Goal: Task Accomplishment & Management: Use online tool/utility

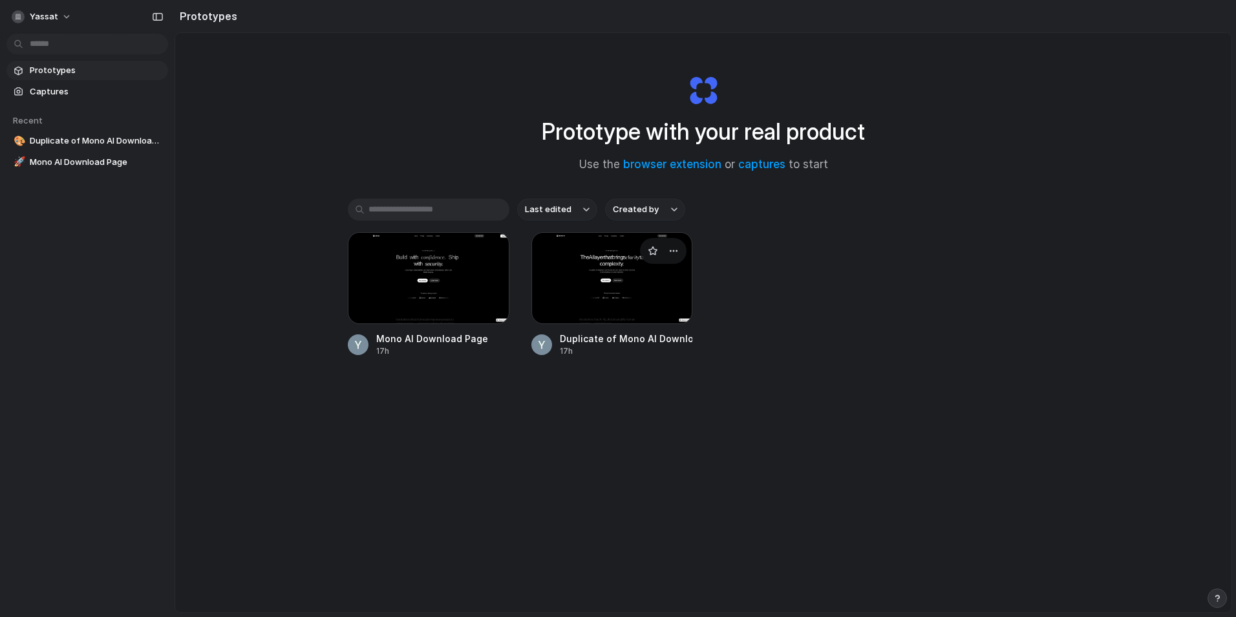
click at [592, 285] on div at bounding box center [612, 278] width 162 height 92
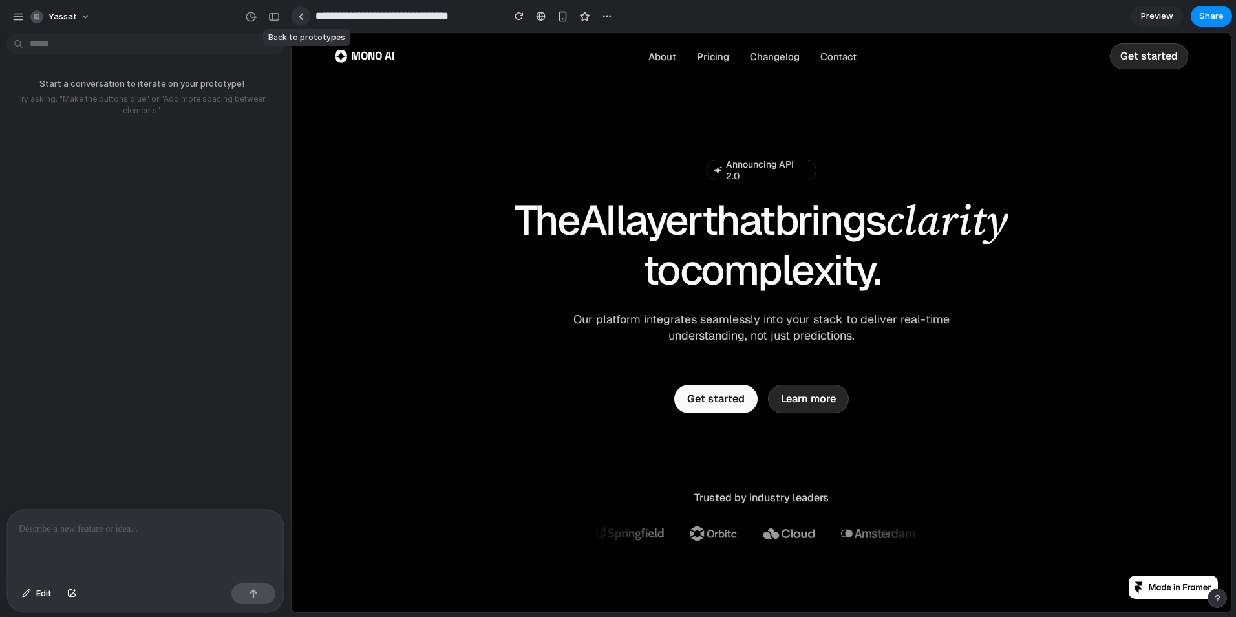
click at [304, 20] on link at bounding box center [300, 15] width 19 height 19
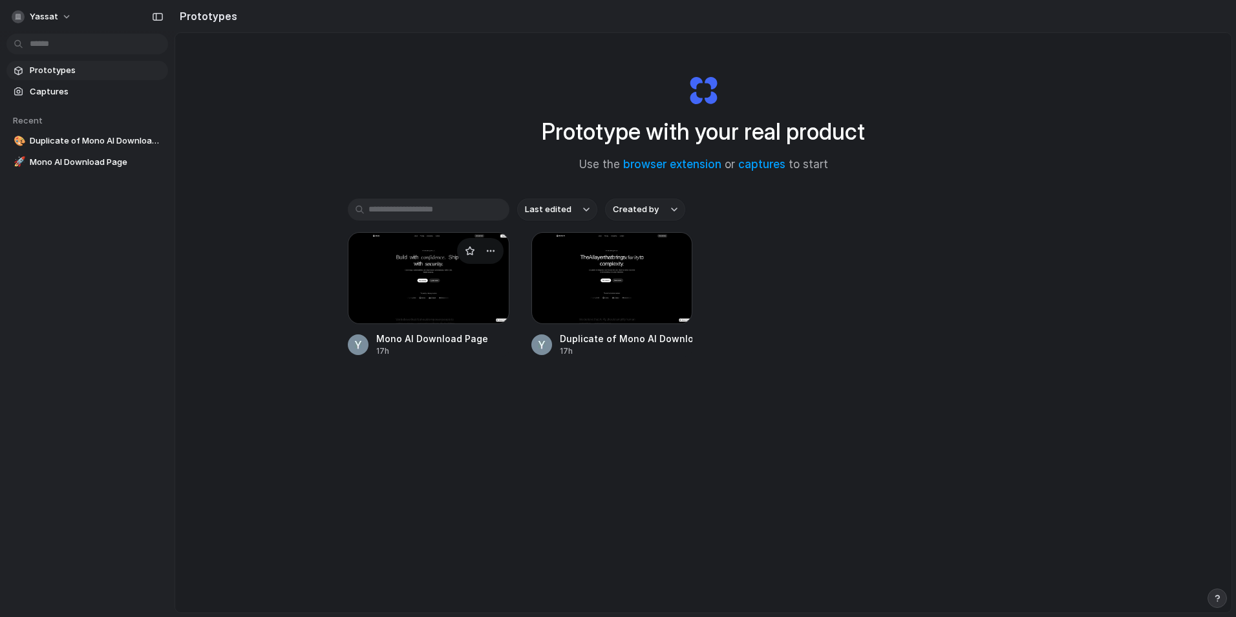
click at [438, 296] on div at bounding box center [429, 278] width 162 height 92
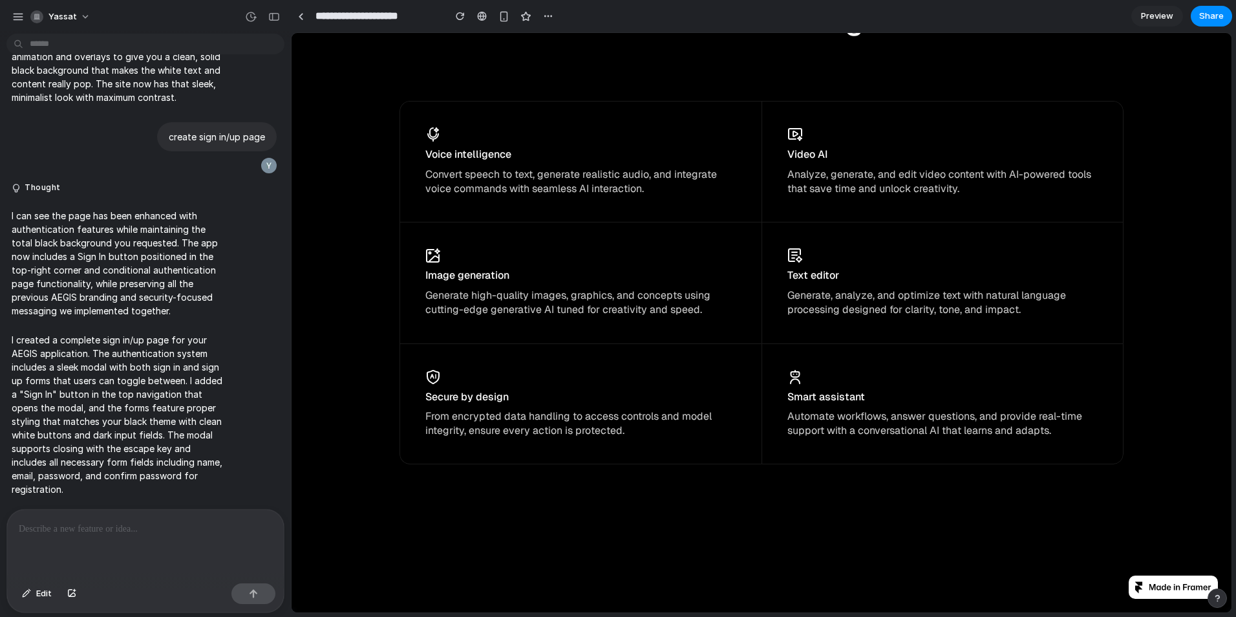
scroll to position [4137, 0]
click at [27, 592] on div "button" at bounding box center [26, 594] width 9 height 8
click at [37, 591] on span "Edit" at bounding box center [44, 593] width 16 height 13
click at [111, 526] on p at bounding box center [145, 529] width 253 height 16
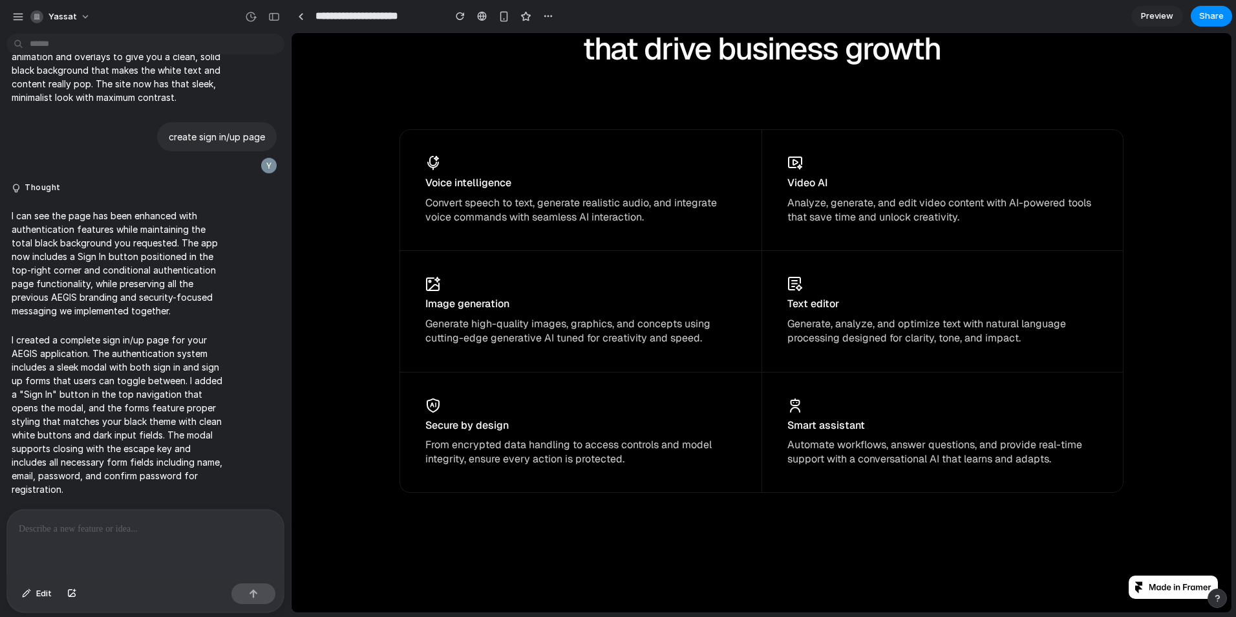
scroll to position [4073, 0]
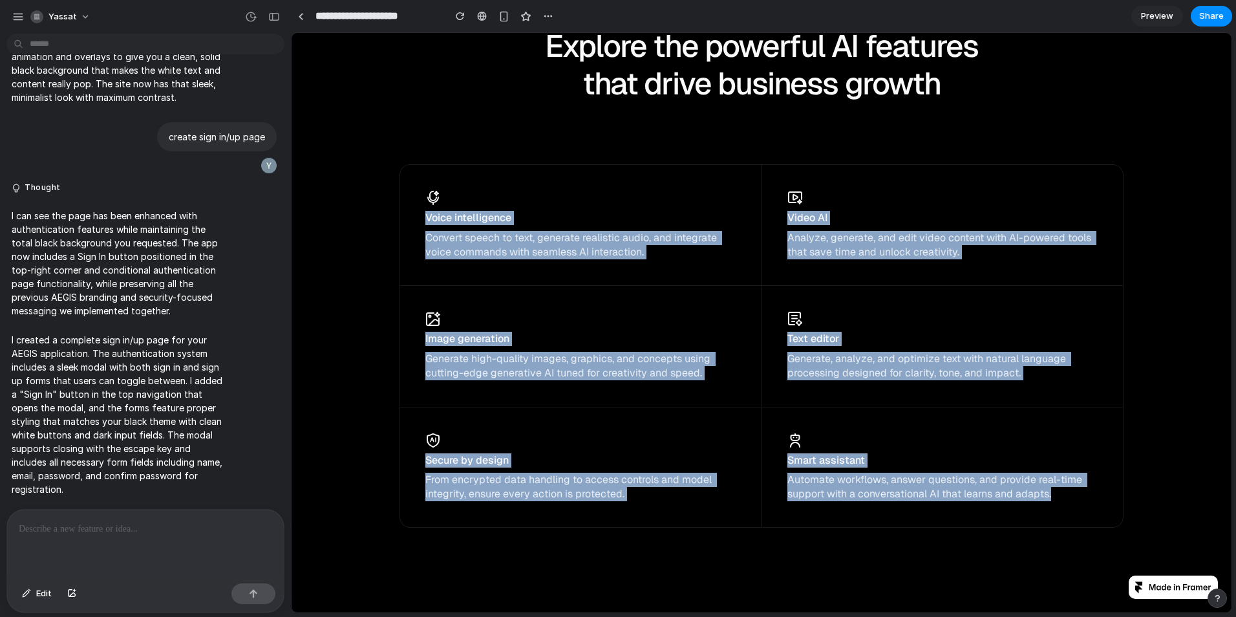
drag, startPoint x: 420, startPoint y: 195, endPoint x: 1062, endPoint y: 509, distance: 715.3
click at [1062, 509] on div "Voice intelligence Convert speech to text, generate realistic audio, and integr…" at bounding box center [762, 345] width 724 height 363
copy div "Voice intelligence Convert speech to text, generate realistic audio, and integr…"
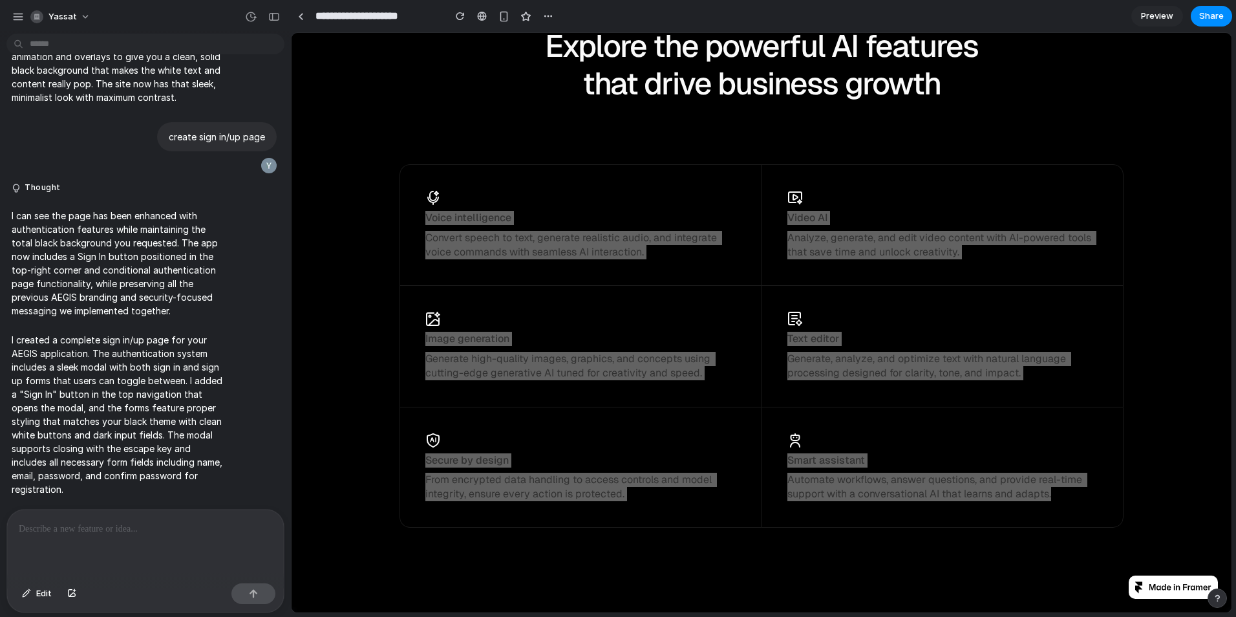
click at [204, 537] on div at bounding box center [145, 543] width 277 height 69
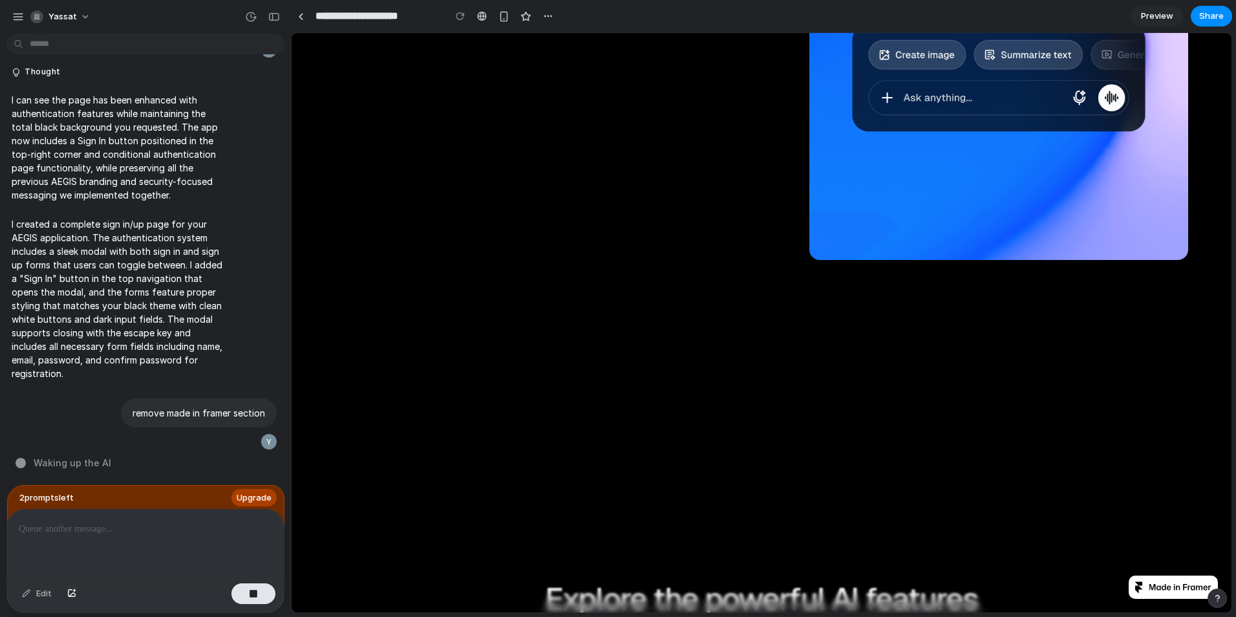
scroll to position [3491, 0]
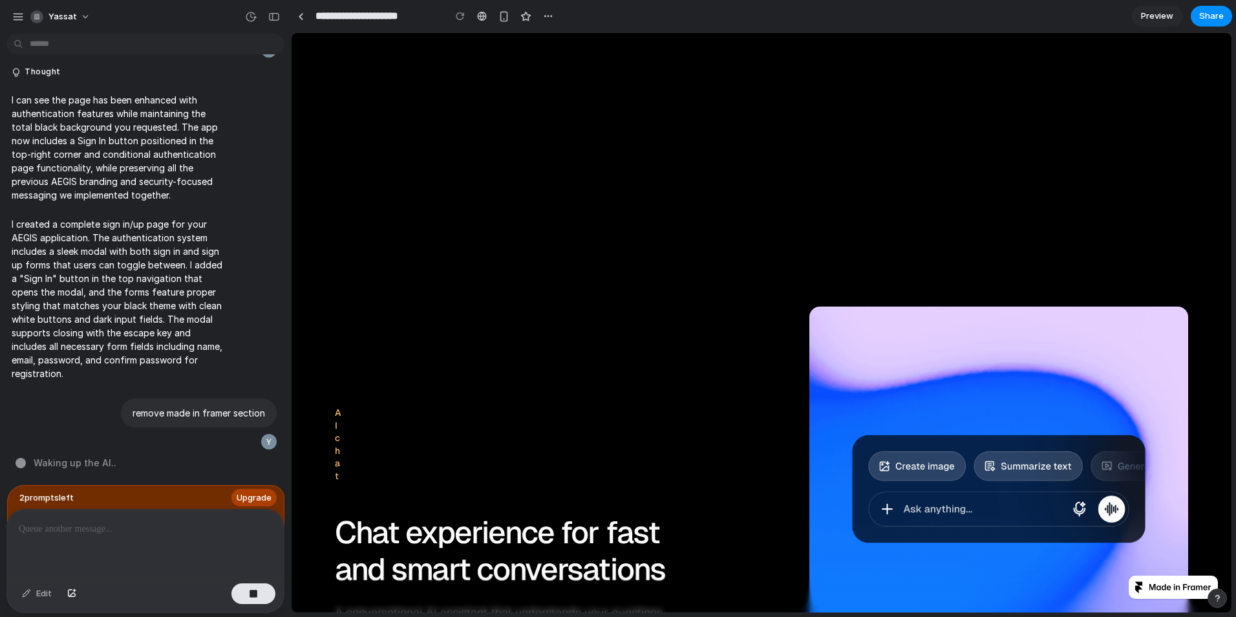
scroll to position [1551, 0]
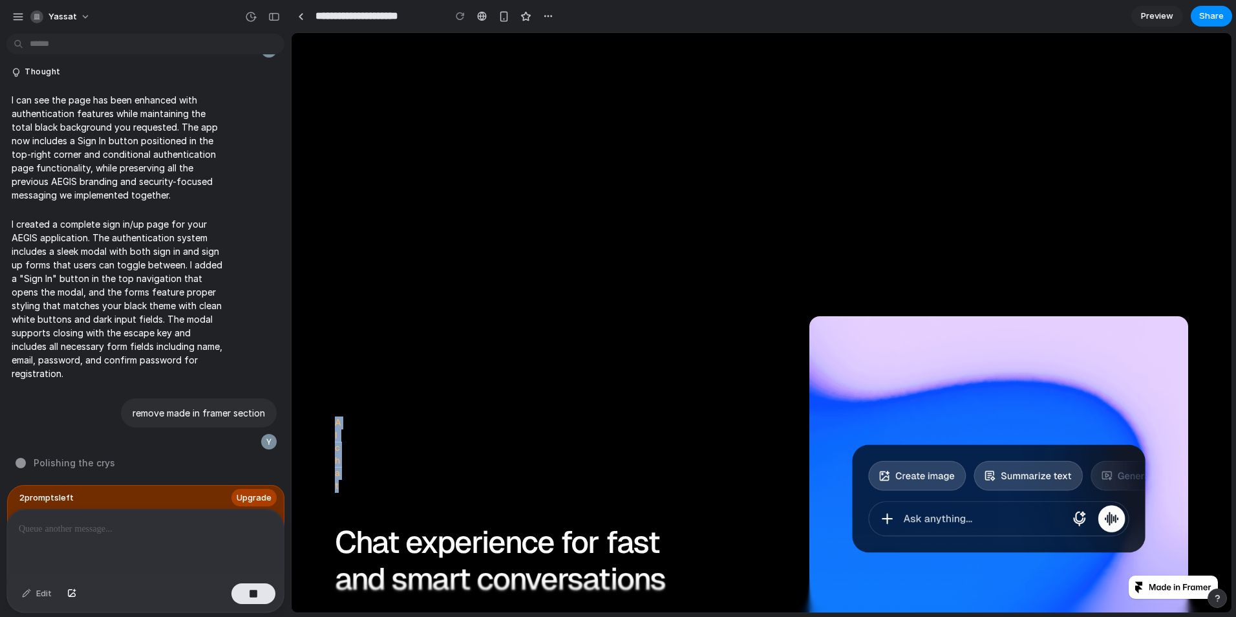
drag, startPoint x: 341, startPoint y: 488, endPoint x: 323, endPoint y: 418, distance: 72.8
drag, startPoint x: 323, startPoint y: 418, endPoint x: 340, endPoint y: 433, distance: 23.4
click at [340, 433] on div "AI chat" at bounding box center [524, 451] width 379 height 84
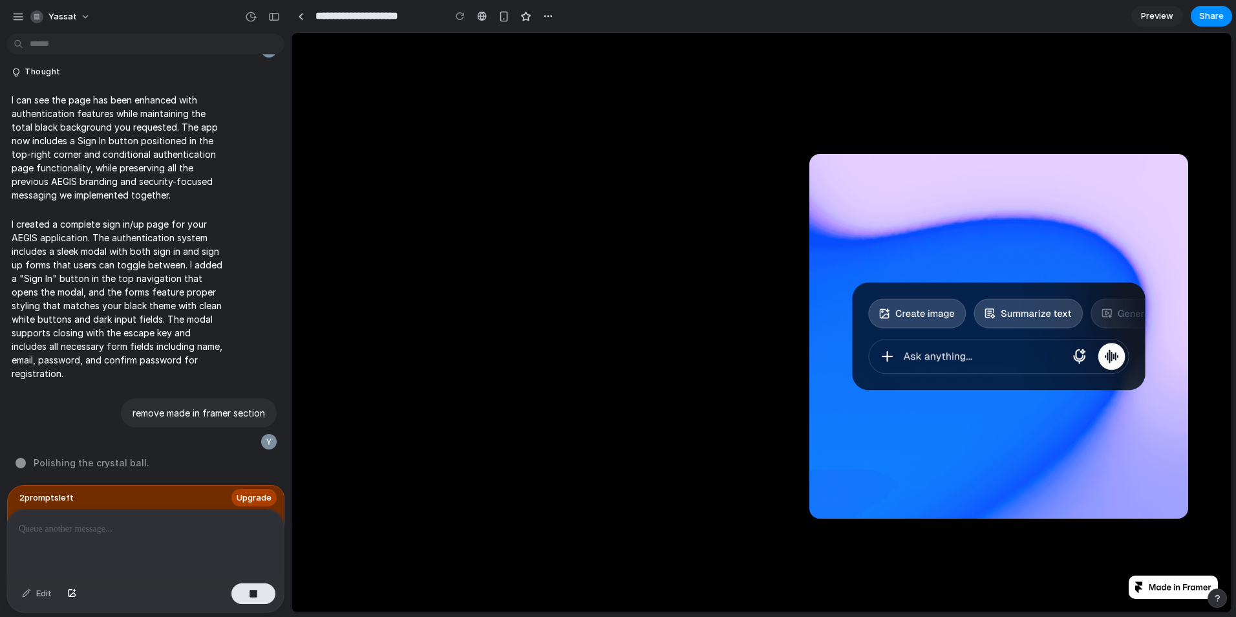
scroll to position [2392, 0]
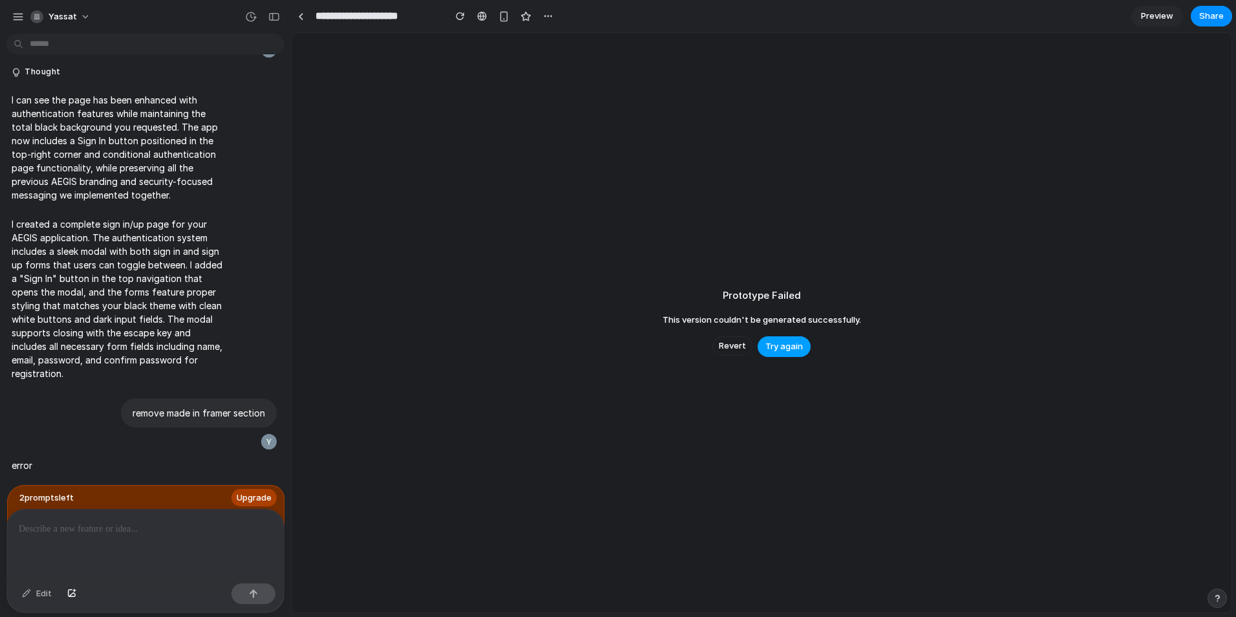
click at [787, 343] on span "Try again" at bounding box center [783, 346] width 37 height 13
click at [783, 348] on span "Try again" at bounding box center [783, 346] width 37 height 13
click at [738, 348] on span "Revert" at bounding box center [732, 345] width 27 height 13
click at [742, 341] on span "Revert" at bounding box center [732, 345] width 27 height 13
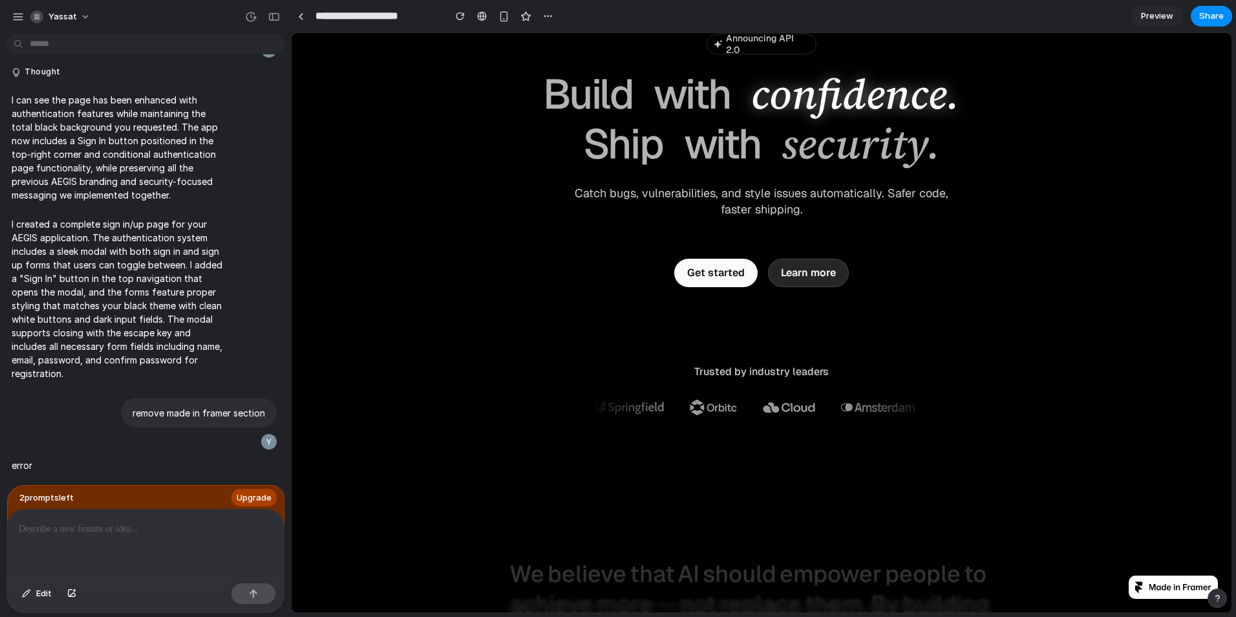
scroll to position [129, 0]
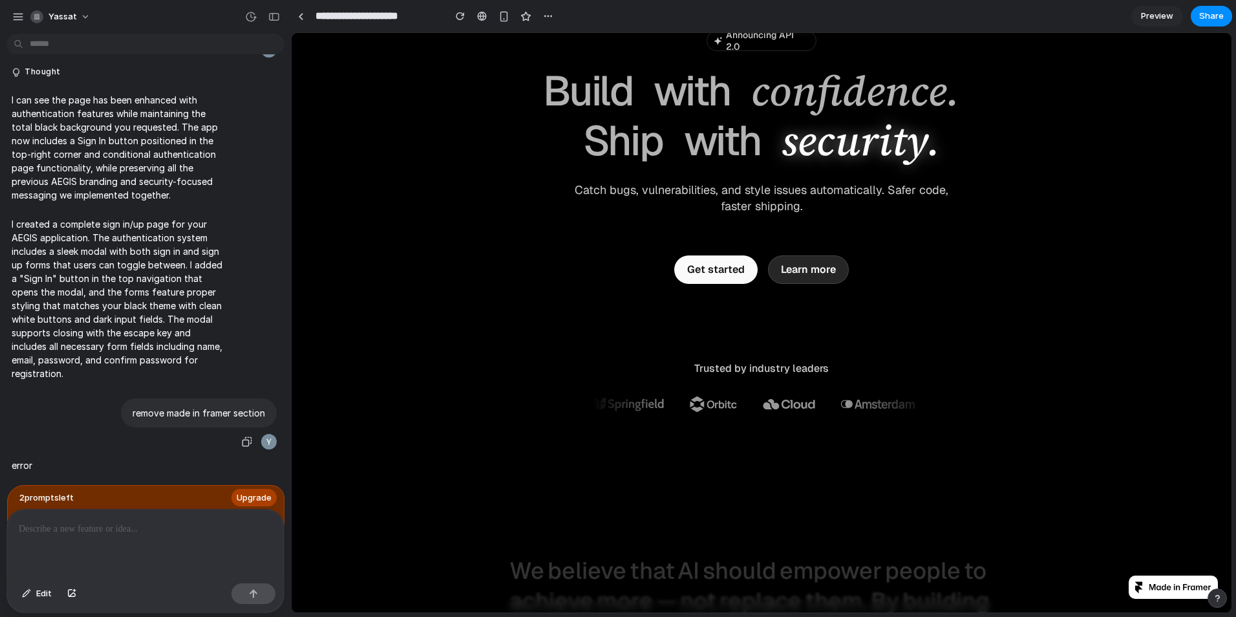
click at [220, 406] on p "remove made in framer section" at bounding box center [199, 413] width 133 height 14
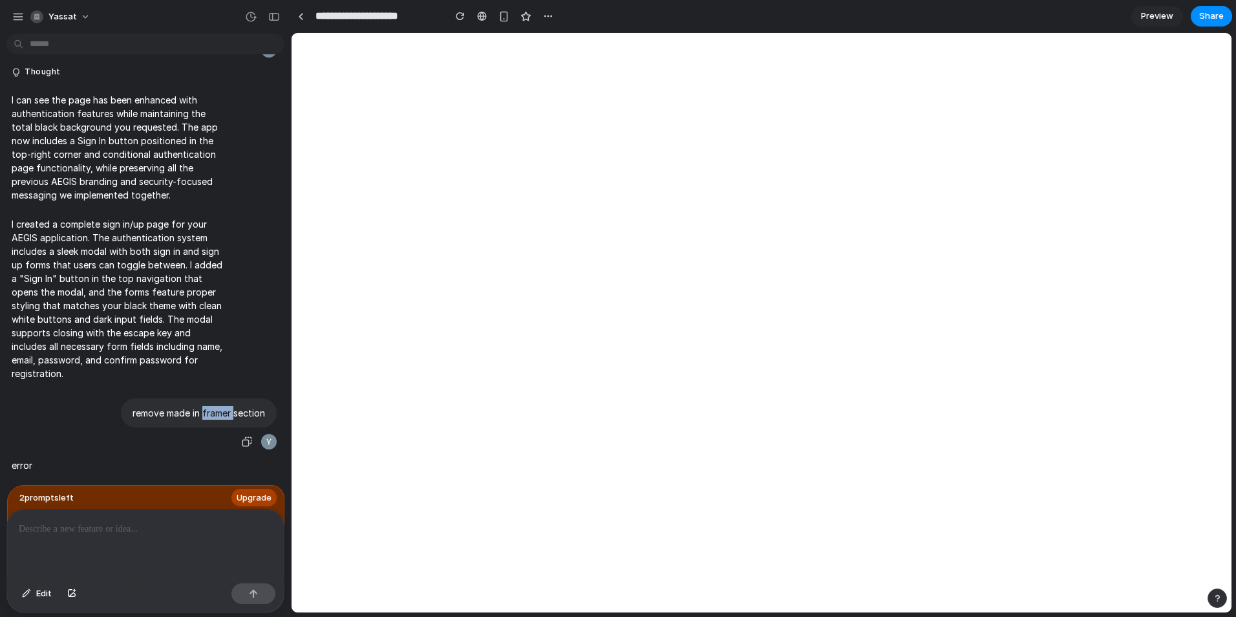
click at [220, 406] on p "remove made in framer section" at bounding box center [199, 413] width 133 height 14
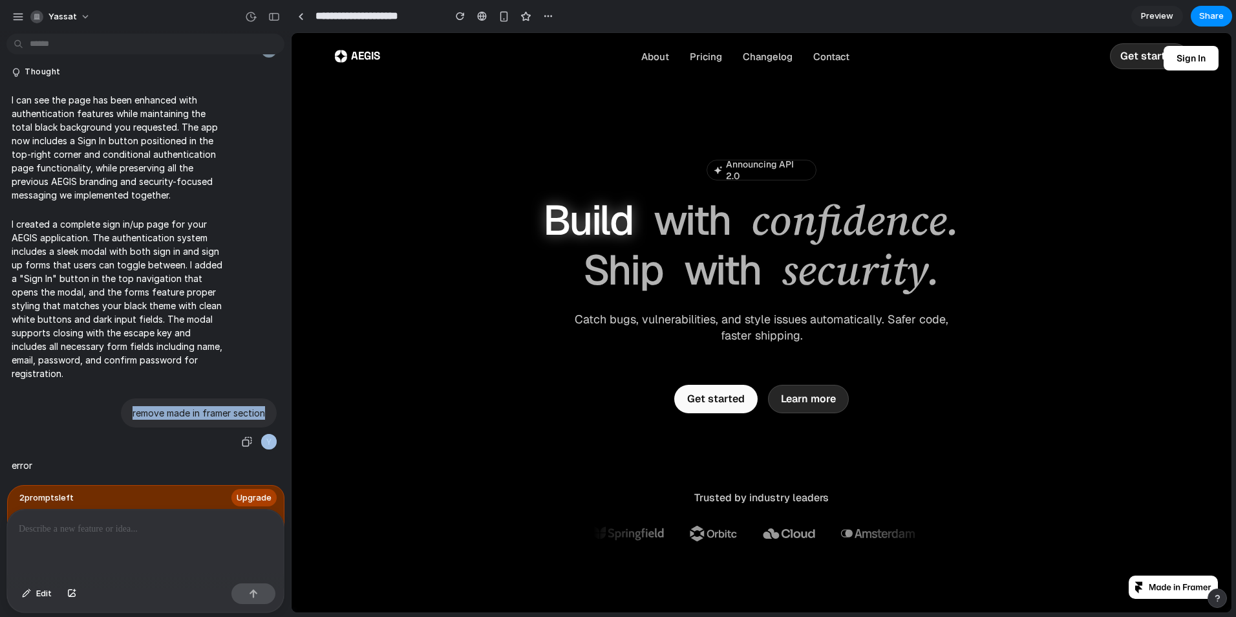
scroll to position [0, 0]
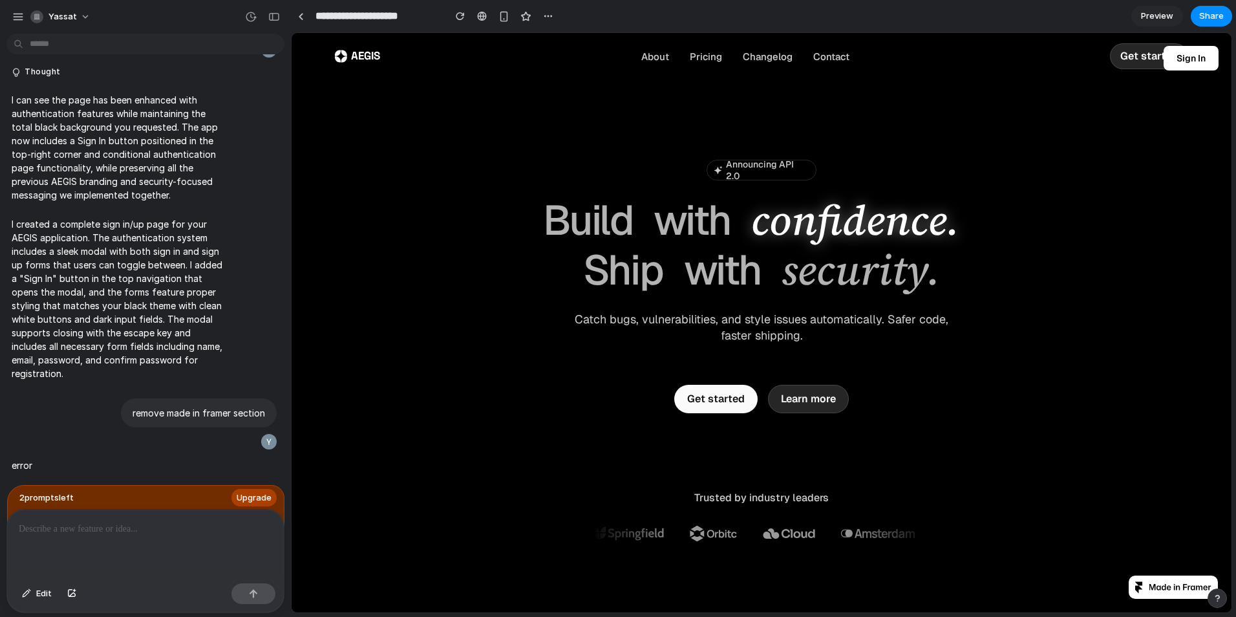
click at [158, 524] on p at bounding box center [143, 529] width 248 height 16
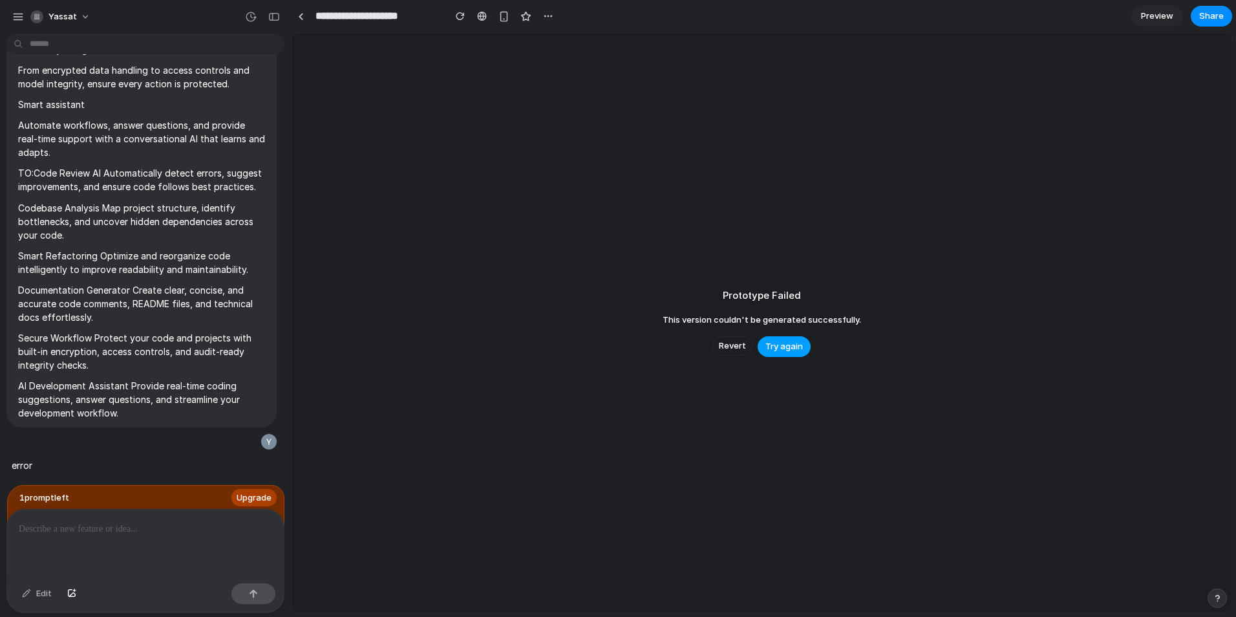
click at [801, 344] on button "Try again" at bounding box center [784, 346] width 53 height 21
click at [800, 344] on span "Try again" at bounding box center [783, 346] width 37 height 13
click at [800, 344] on button "Try again" at bounding box center [784, 346] width 53 height 21
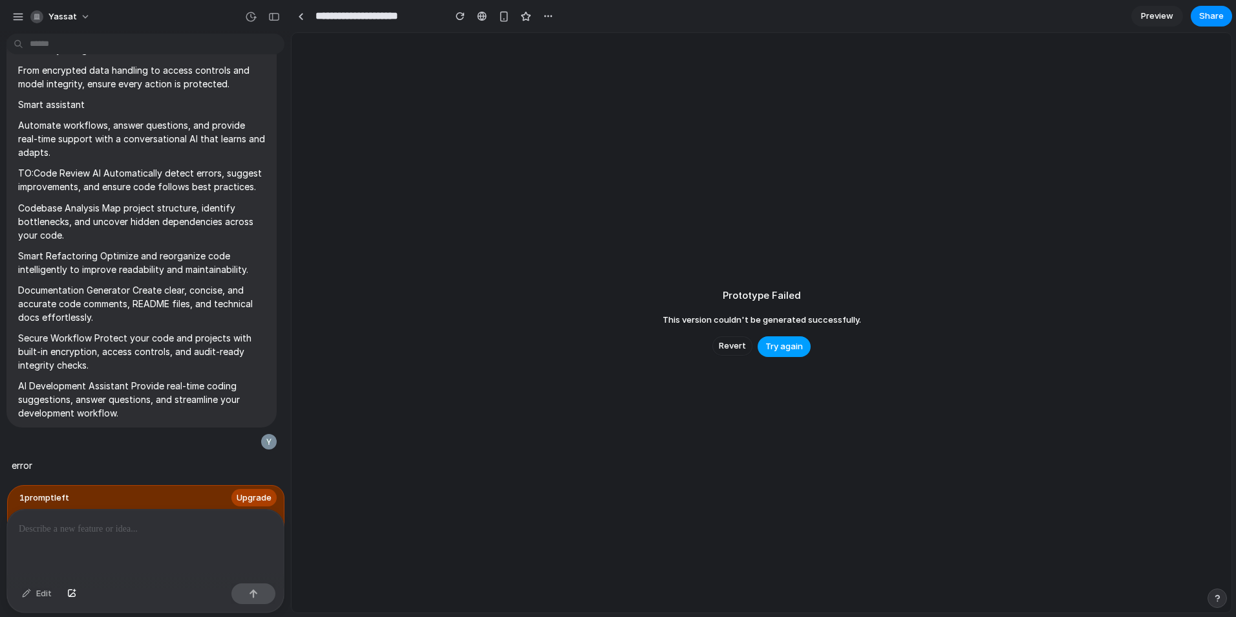
click at [800, 344] on button "Try again" at bounding box center [784, 346] width 53 height 21
click at [793, 337] on button "Try again" at bounding box center [784, 346] width 53 height 21
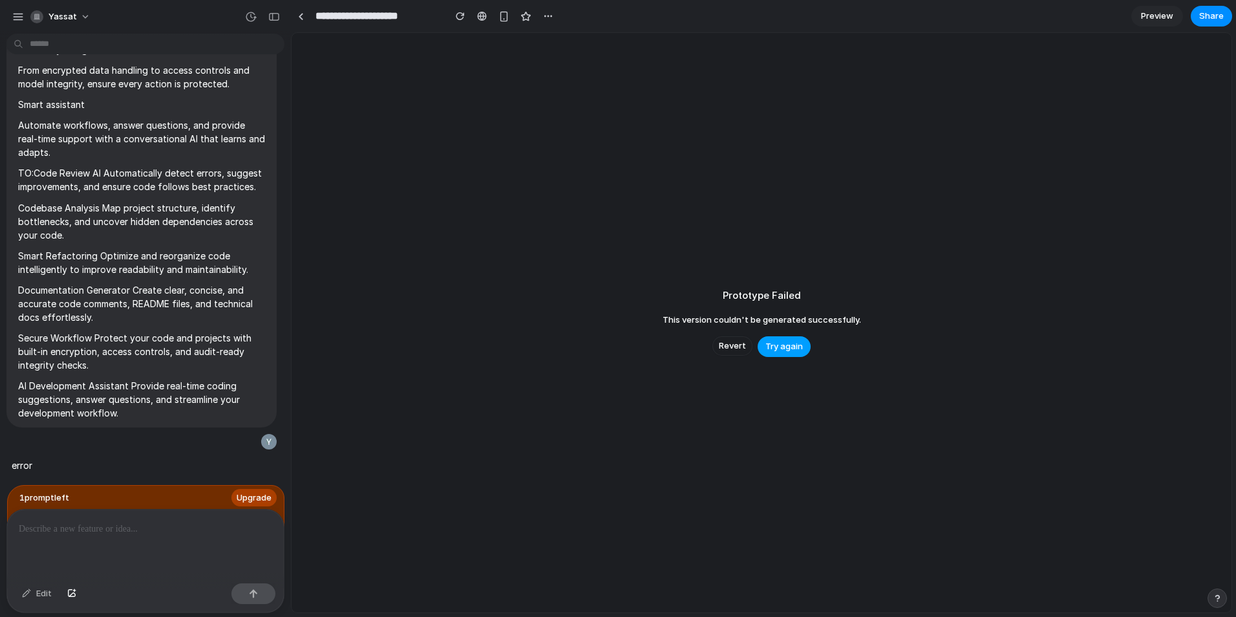
click at [793, 337] on button "Try again" at bounding box center [784, 346] width 53 height 21
click at [791, 337] on button "Try again" at bounding box center [784, 346] width 53 height 21
click at [752, 345] on button "Revert" at bounding box center [732, 345] width 40 height 19
click at [749, 345] on button "Revert" at bounding box center [732, 345] width 40 height 19
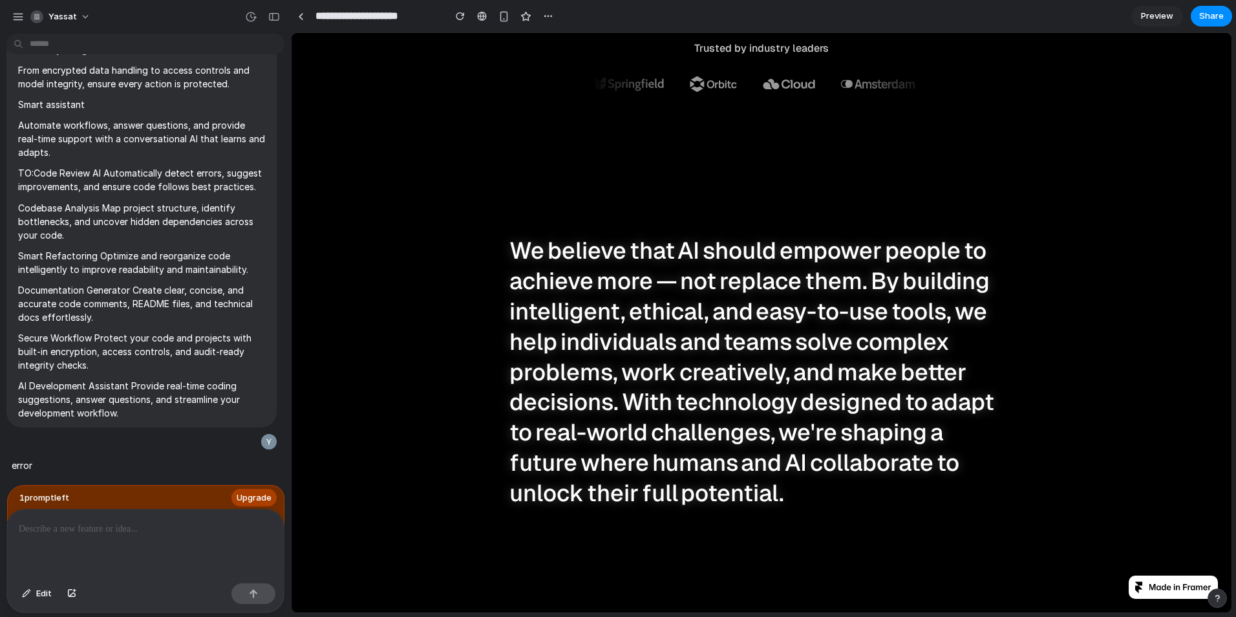
scroll to position [582, 0]
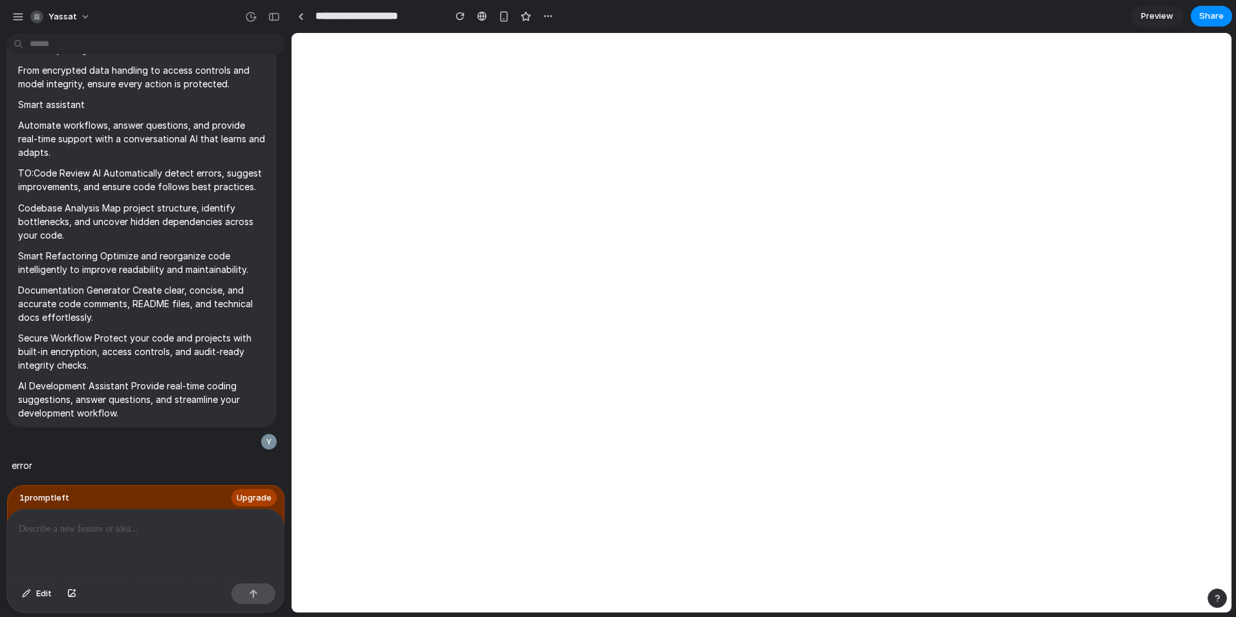
click at [1235, 112] on div "**********" at bounding box center [763, 308] width 945 height 617
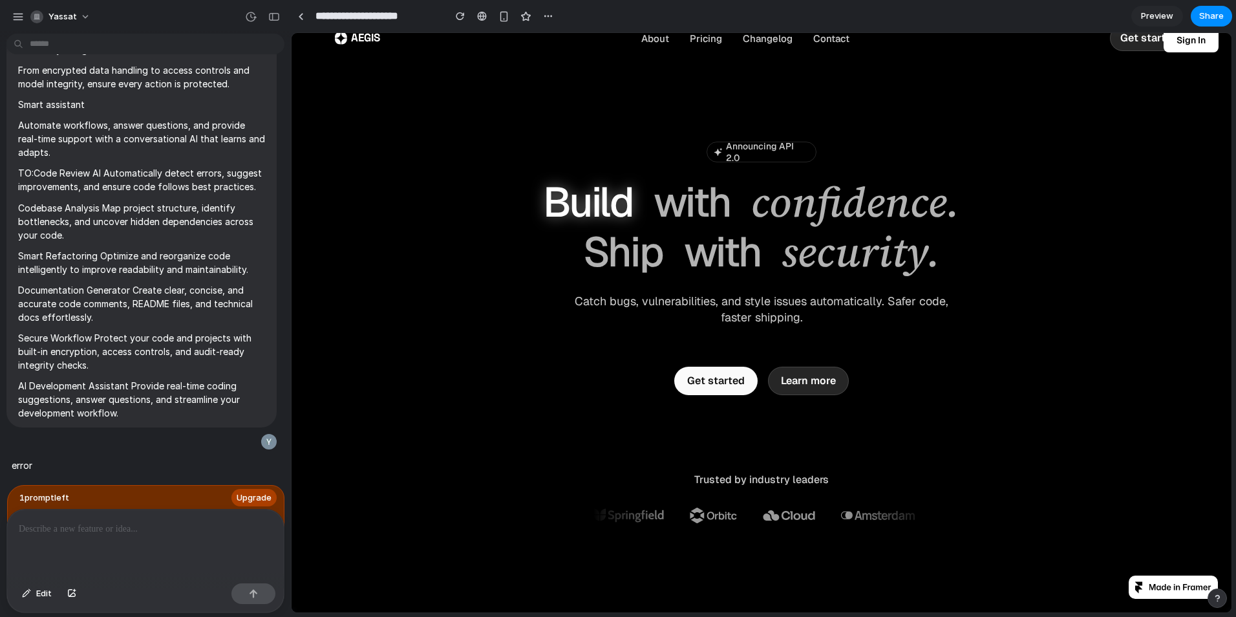
scroll to position [0, 0]
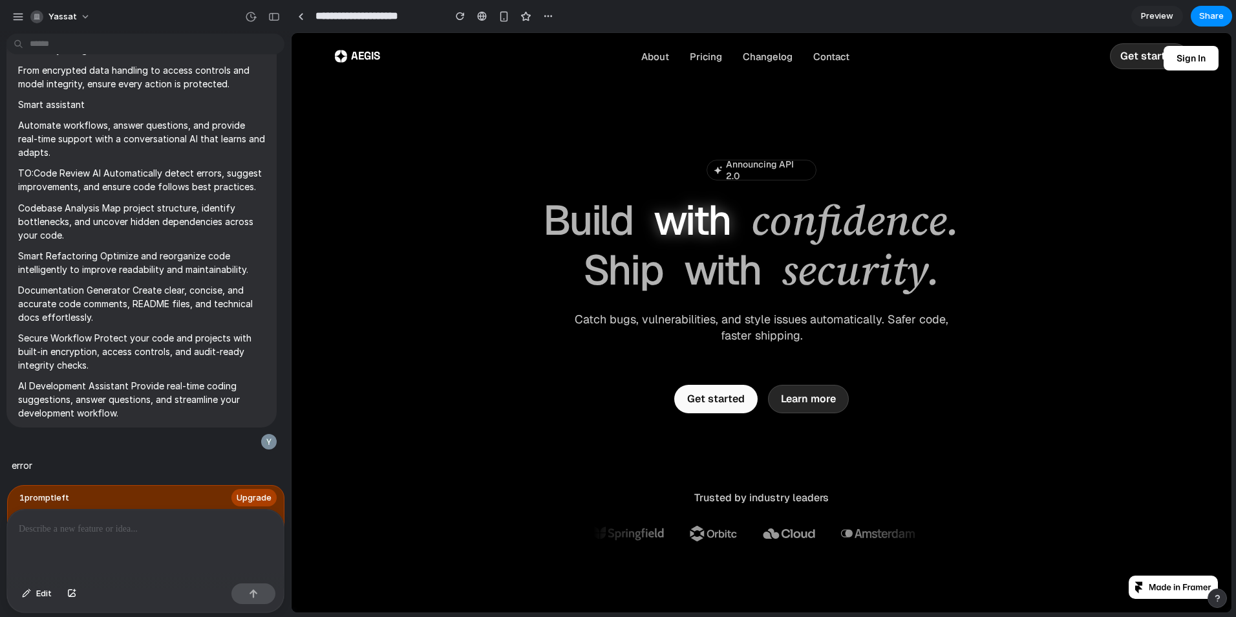
click at [1161, 19] on span "Preview" at bounding box center [1157, 16] width 32 height 13
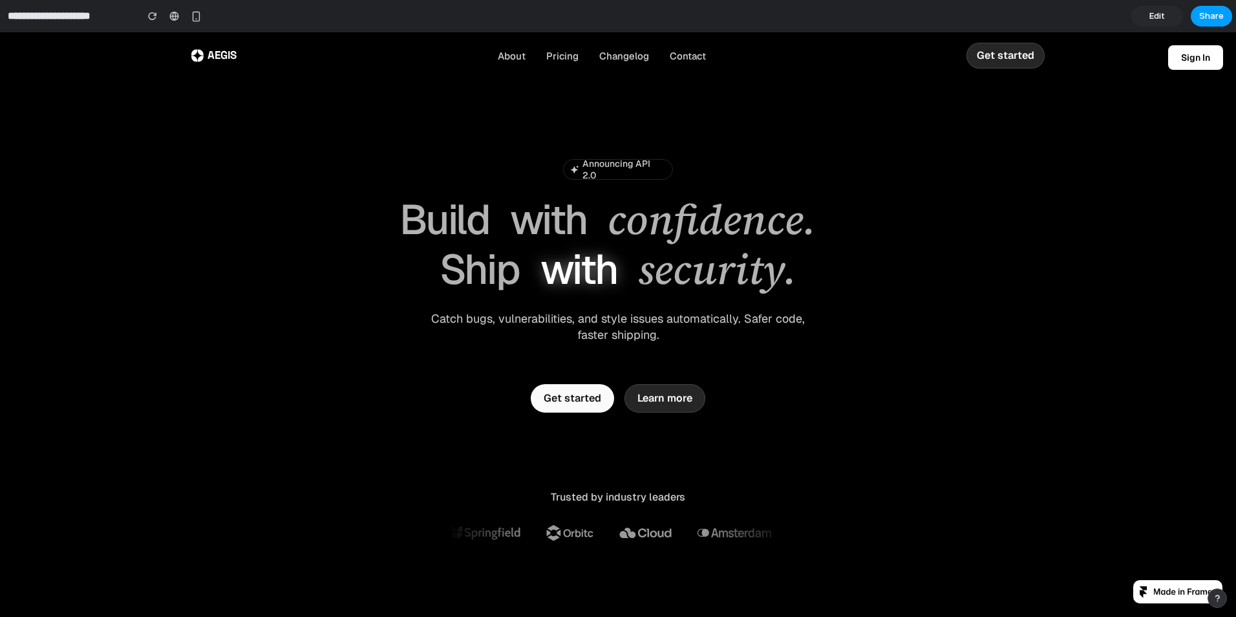
click at [1225, 15] on button "Share" at bounding box center [1211, 16] width 41 height 21
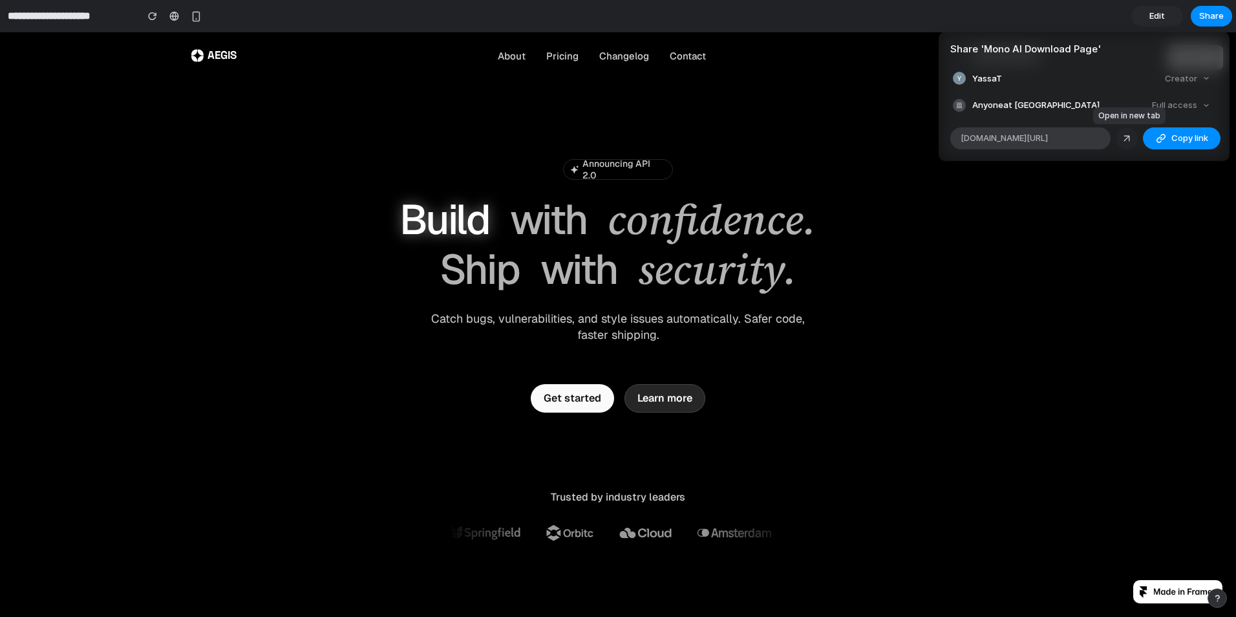
click at [1120, 138] on link at bounding box center [1127, 138] width 22 height 22
click at [142, 138] on div "Share ' Mono AI Download Page ' YassaT Creator Anyone at Yassat Full access all…" at bounding box center [618, 308] width 1236 height 617
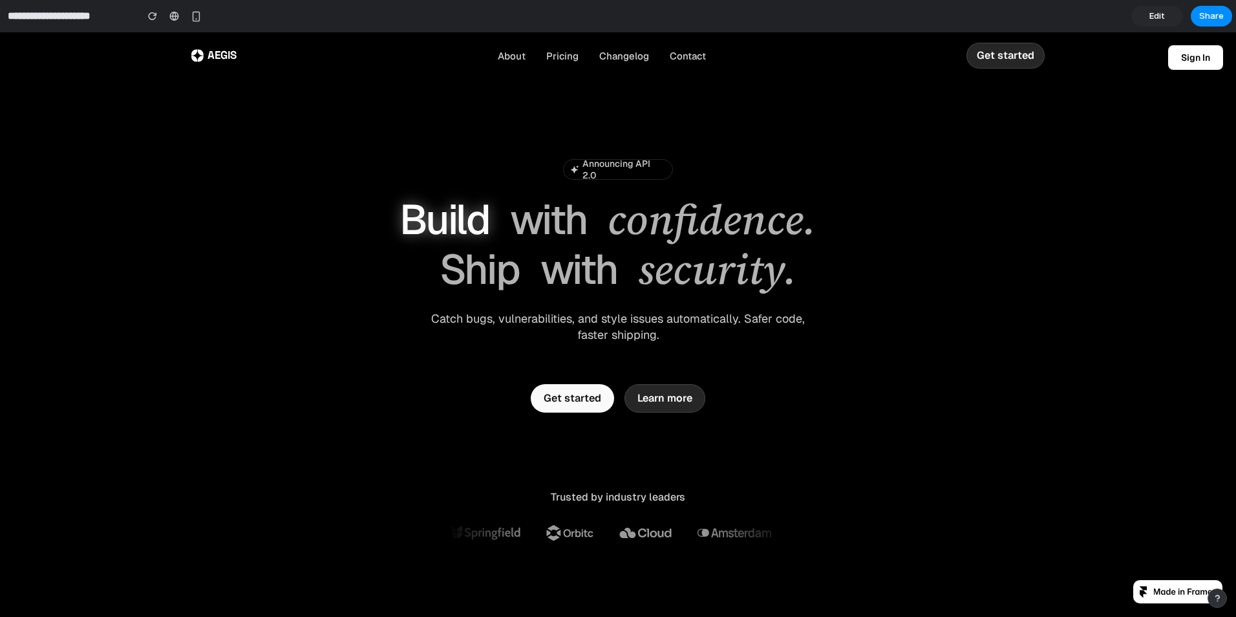
click at [1170, 21] on link "Edit" at bounding box center [1157, 16] width 52 height 21
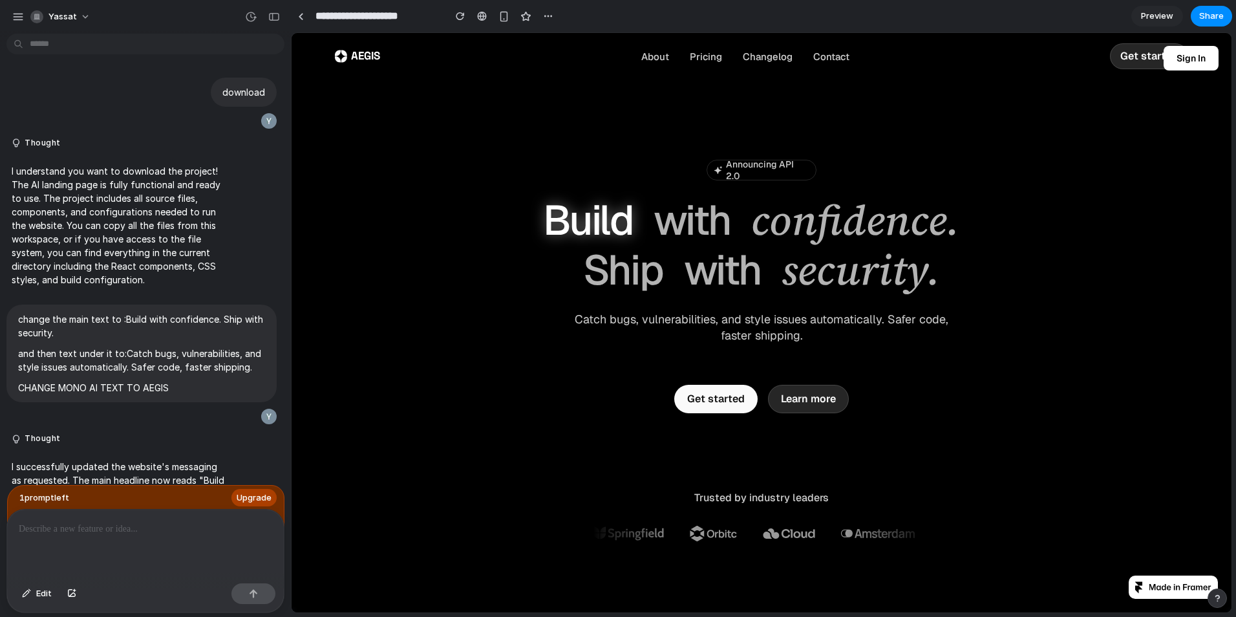
scroll to position [2680, 0]
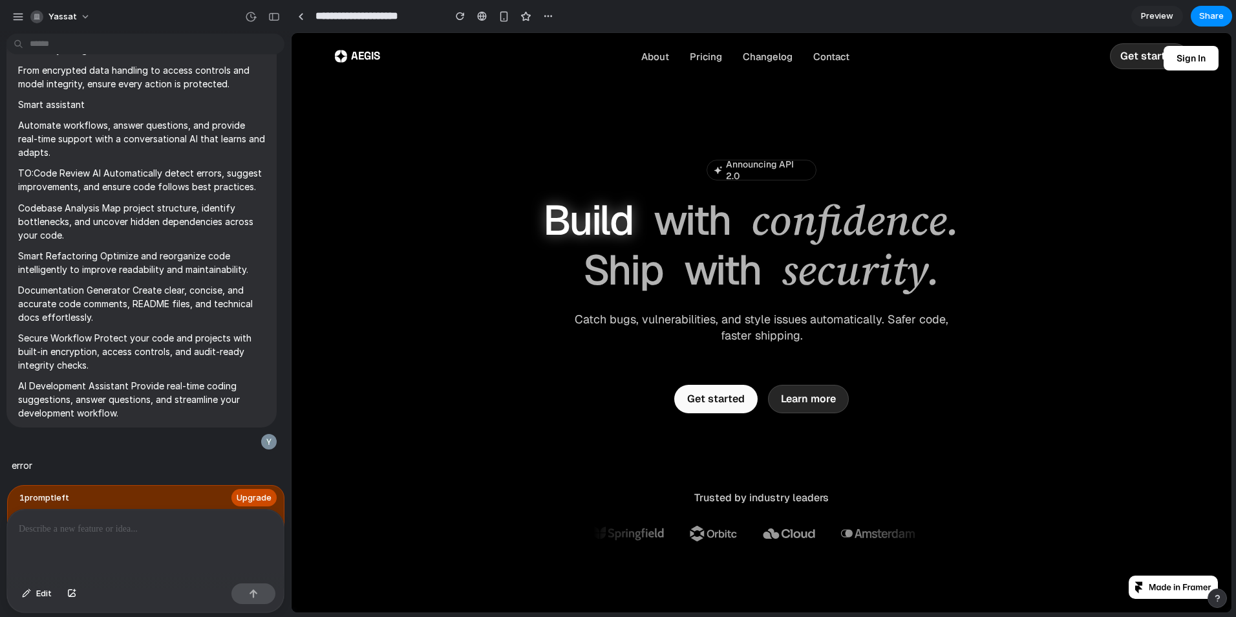
click at [250, 491] on span "Upgrade" at bounding box center [254, 497] width 35 height 13
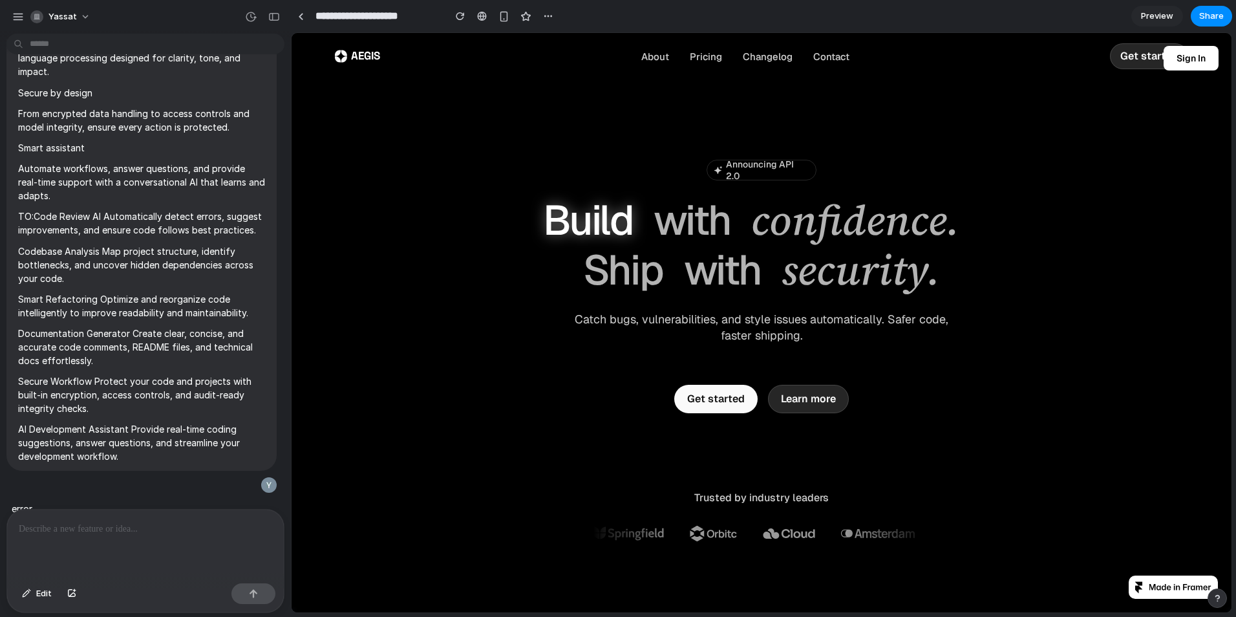
scroll to position [2656, 0]
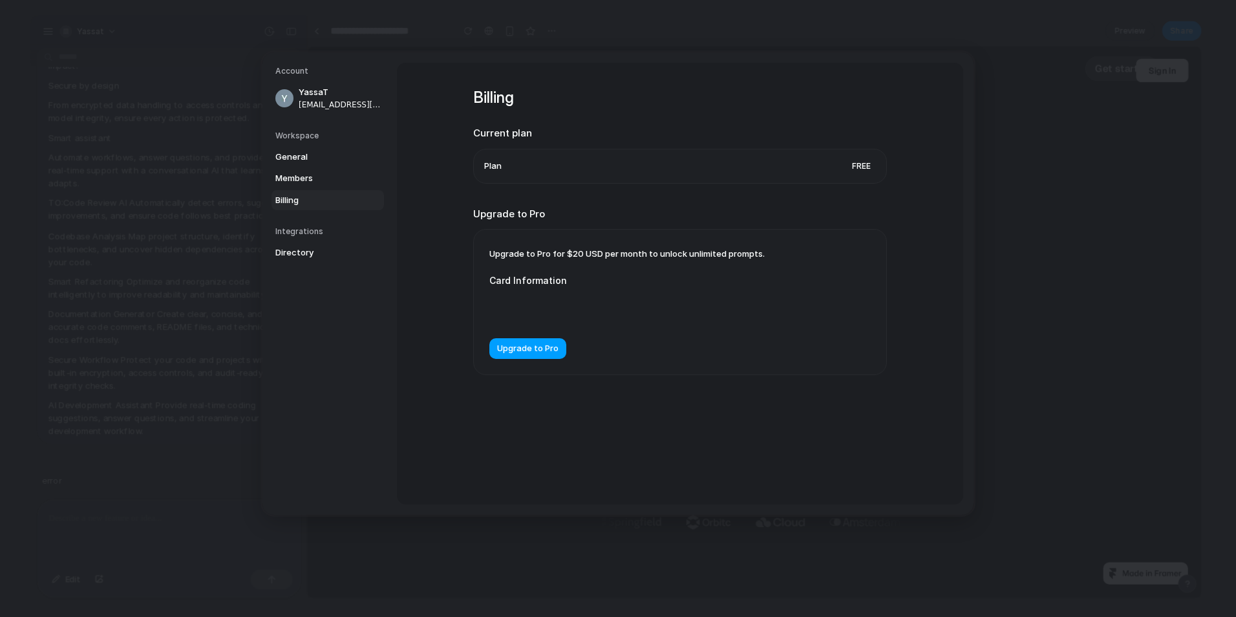
click at [521, 356] on button "Upgrade to Pro" at bounding box center [527, 349] width 77 height 21
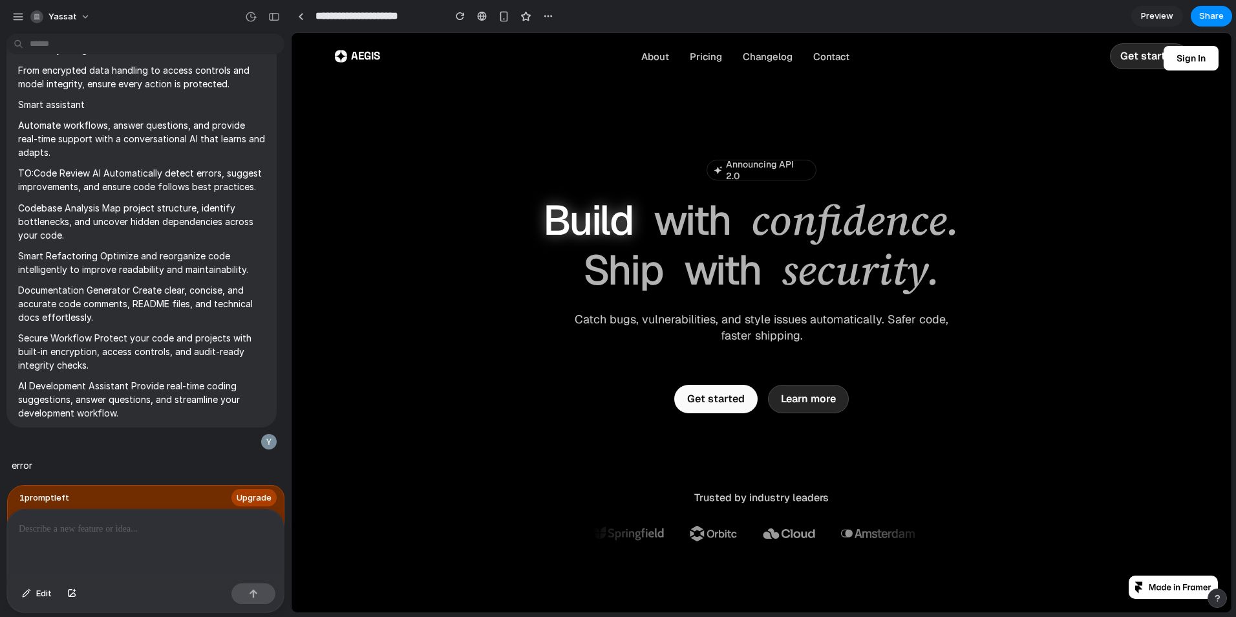
scroll to position [2680, 0]
click at [21, 25] on button "button" at bounding box center [17, 16] width 19 height 19
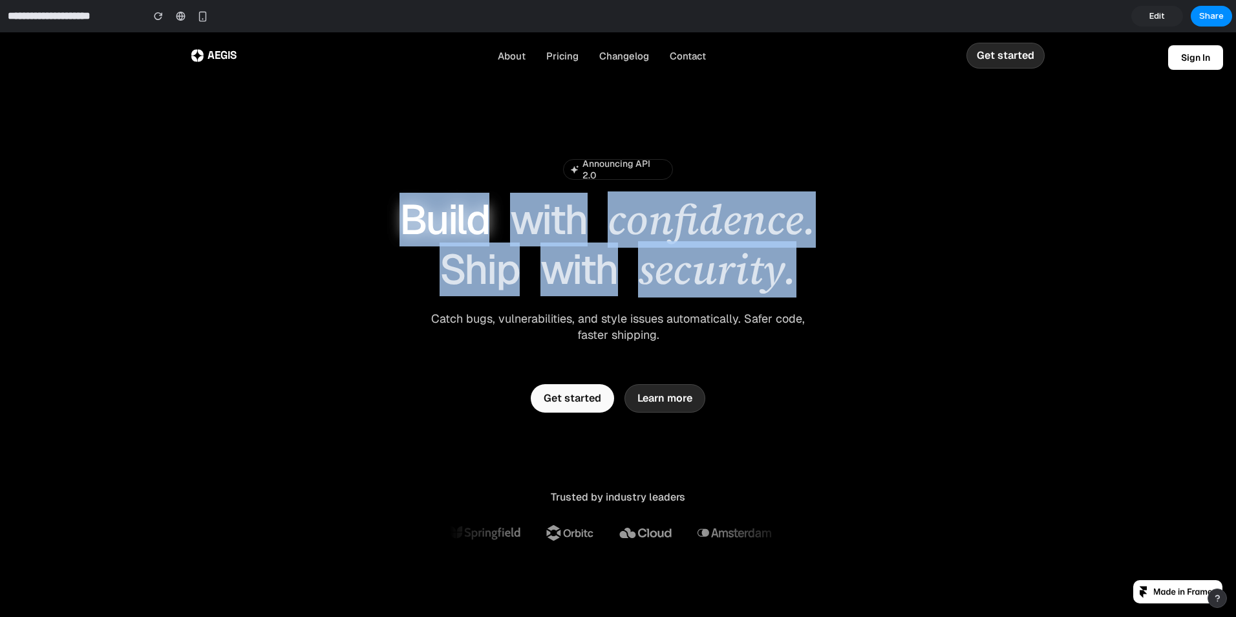
drag, startPoint x: 392, startPoint y: 226, endPoint x: 799, endPoint y: 266, distance: 408.6
click at [799, 266] on h1 "Build with confidence. Ship with security." at bounding box center [617, 245] width 517 height 100
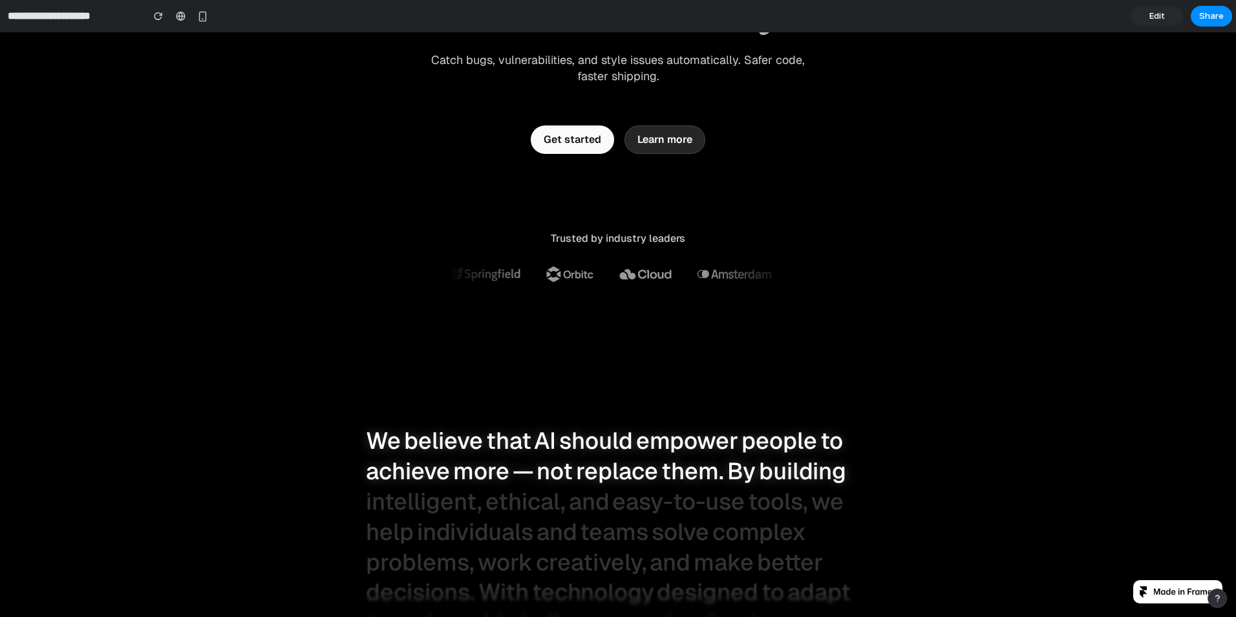
click at [445, 246] on div "Trusted by industry leaders" at bounding box center [618, 256] width 388 height 50
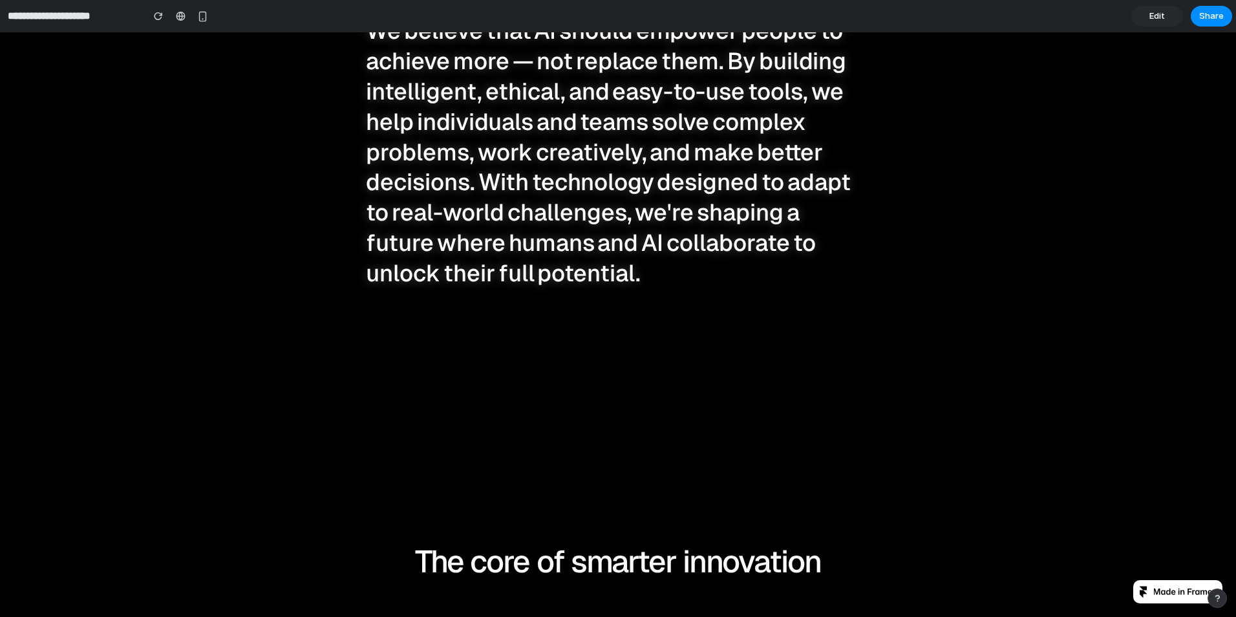
scroll to position [776, 0]
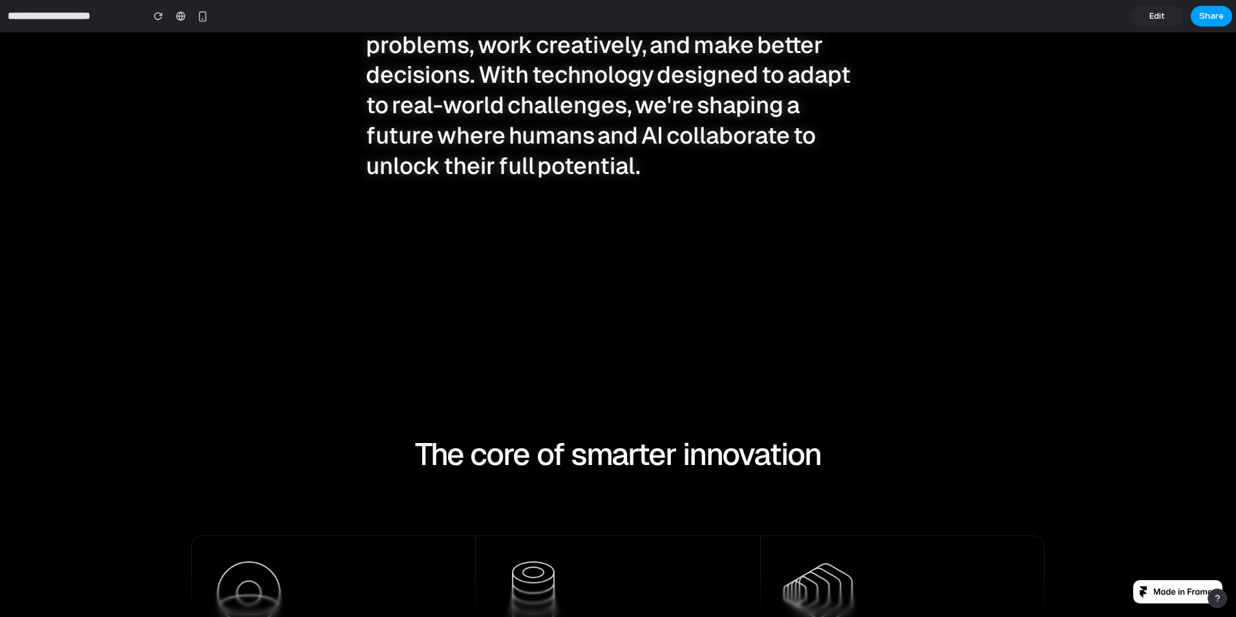
click at [1202, 14] on span "Share" at bounding box center [1211, 16] width 25 height 13
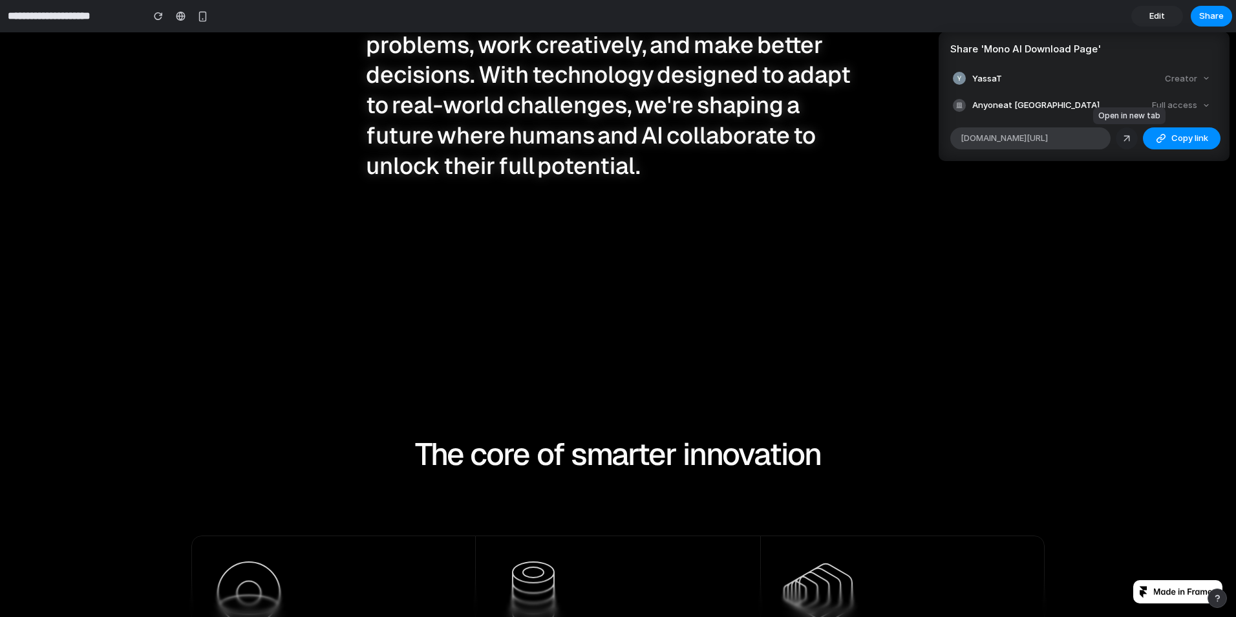
click at [1127, 135] on div at bounding box center [1127, 139] width 12 height 12
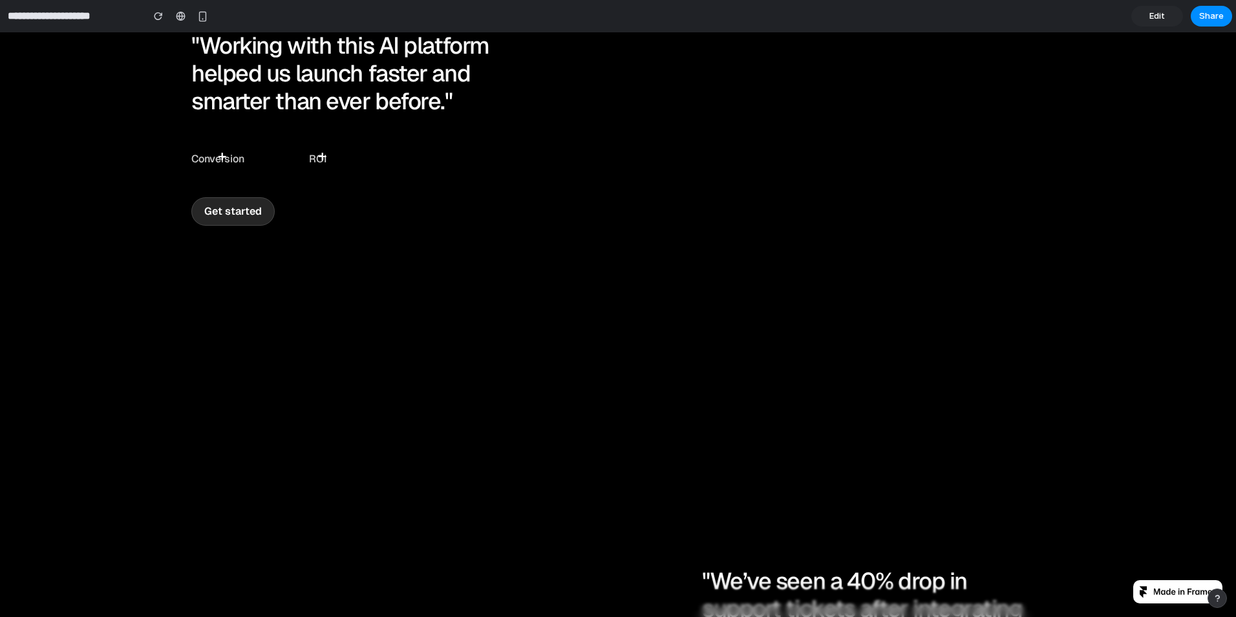
scroll to position [8354, 0]
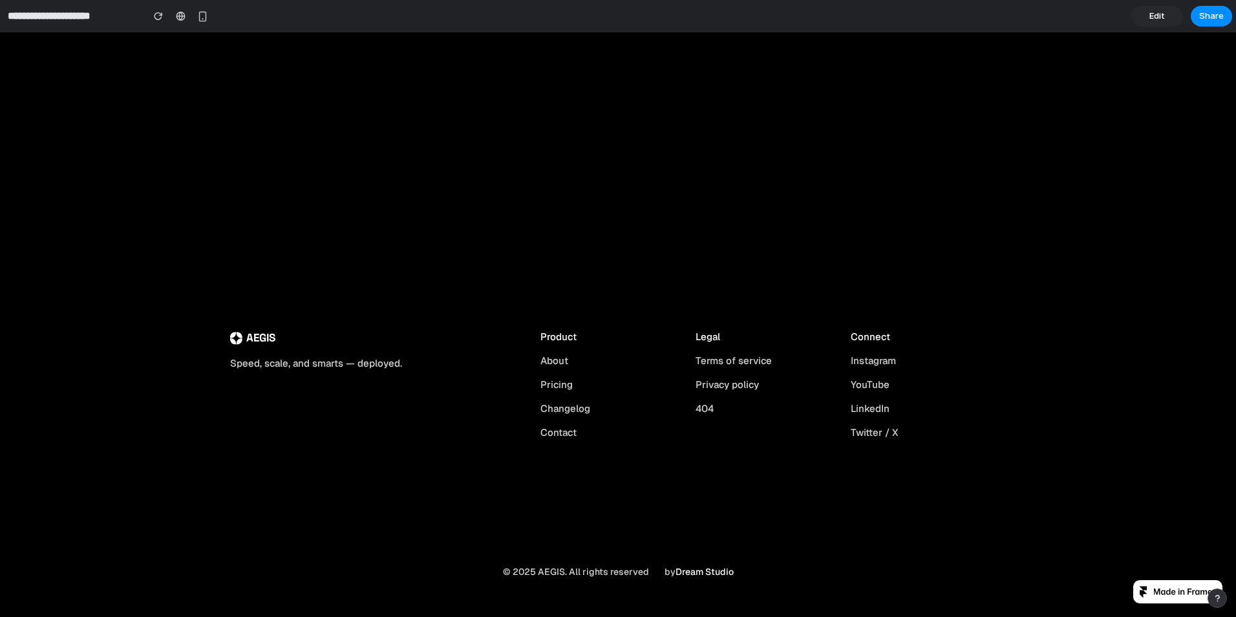
click at [1142, 17] on link "Edit" at bounding box center [1157, 16] width 52 height 21
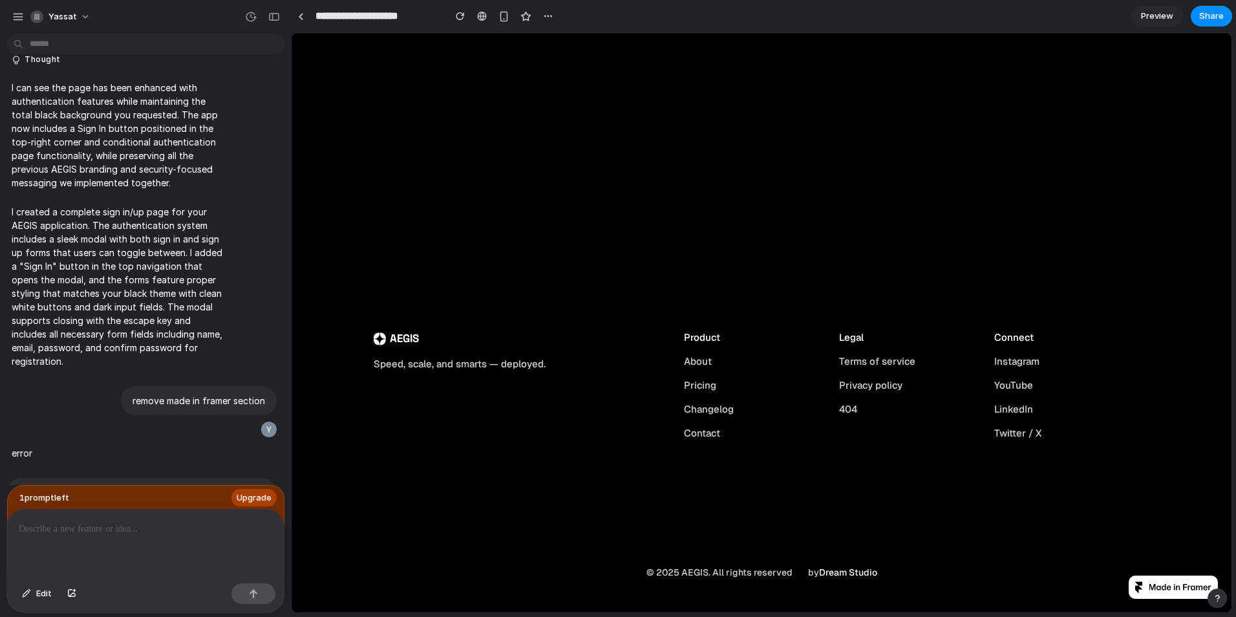
scroll to position [1968, 0]
